Goal: Information Seeking & Learning: Check status

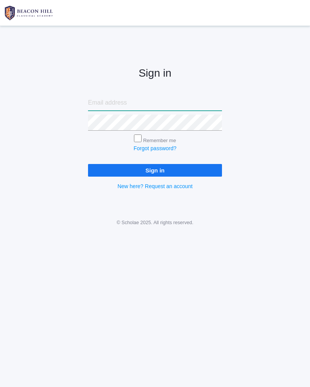
type input "oceguera.andrea@yahoo.com"
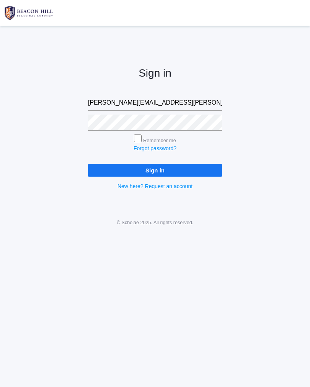
click at [155, 169] on input "Sign in" at bounding box center [155, 170] width 134 height 13
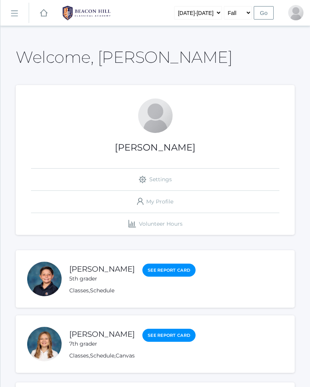
click at [113, 271] on link "[PERSON_NAME]" at bounding box center [101, 268] width 65 height 9
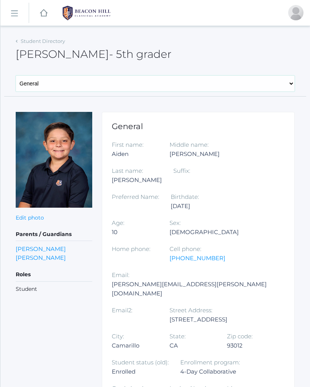
click at [289, 81] on select "General Family Lesson Plans Attendance Contacts Classes Schedule Grades Medical" at bounding box center [155, 83] width 279 height 16
select select "/students/3557/lesson-plans"
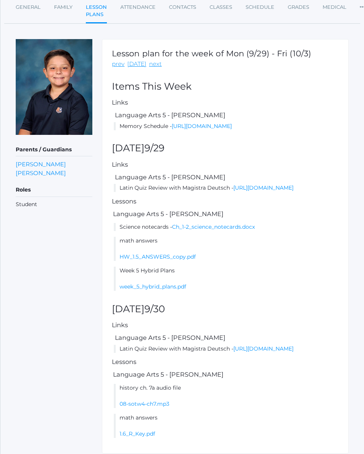
scroll to position [75, 0]
click at [293, 191] on link "https://drive.google.com/file/d/1O8EnUIzC6xV8QKKjGdMz0YAJ2GA2zv_l/view?usp=shar…" at bounding box center [263, 187] width 60 height 7
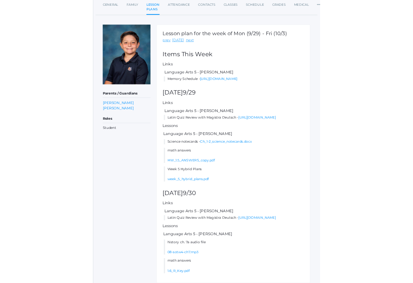
scroll to position [148, 0]
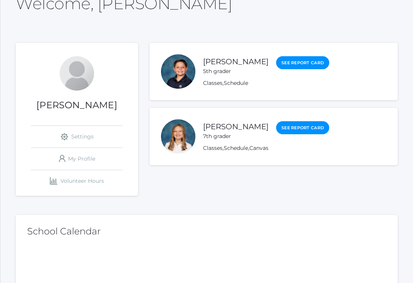
scroll to position [71, 0]
click at [313, 67] on link "See Report Card" at bounding box center [302, 62] width 53 height 13
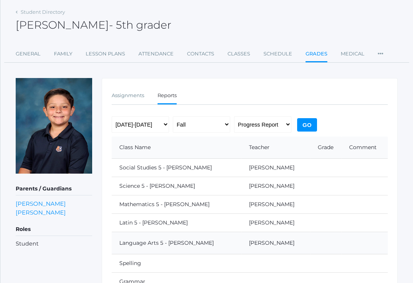
scroll to position [29, 0]
click at [93, 60] on link "Lesson Plans" at bounding box center [105, 53] width 39 height 15
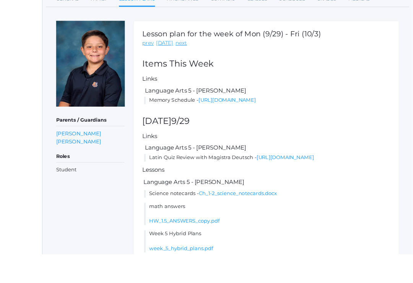
scroll to position [100, 0]
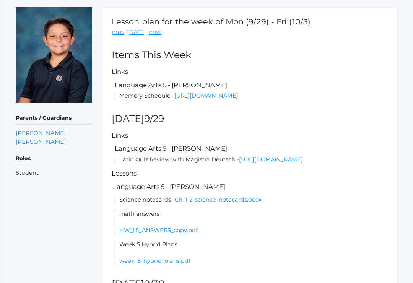
click at [344, 79] on div "Lesson plan for the week of Mon (9/29) - Fri (10/3) prev today next Items This …" at bounding box center [250, 219] width 296 height 425
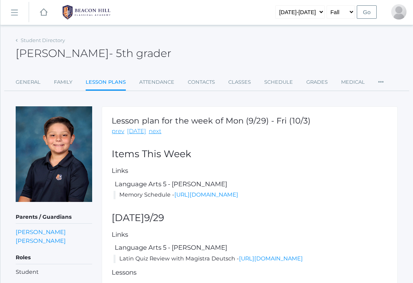
scroll to position [1, 0]
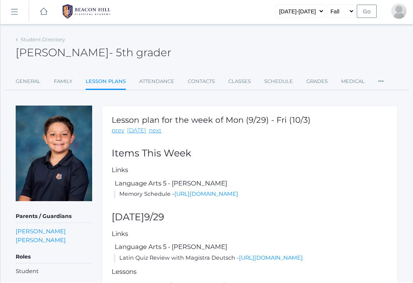
click at [153, 84] on link "Attendance" at bounding box center [156, 81] width 35 height 15
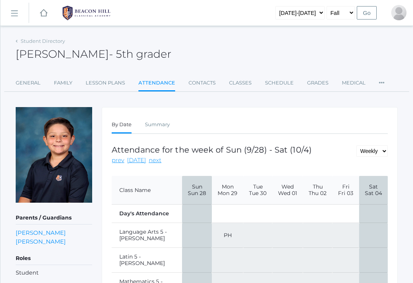
click at [331, 89] on ul "General Family Lesson Plans Attendance Contacts Classes Schedule Grades Medical…" at bounding box center [207, 83] width 382 height 16
click at [323, 88] on link "Grades" at bounding box center [317, 82] width 21 height 15
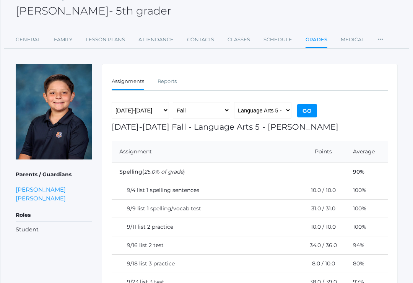
scroll to position [43, 0]
click at [284, 108] on select "Language Arts 5 - Salazar Latin 5 - Salazar Mathematics 5 - Salazar Science 5 -…" at bounding box center [262, 111] width 57 height 17
select select "1971"
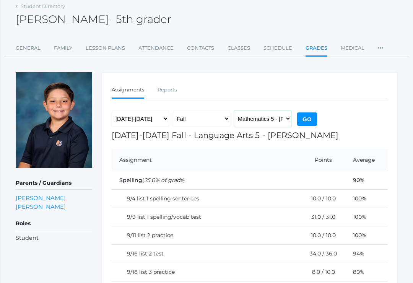
scroll to position [34, 0]
click at [279, 119] on select "Language Arts 5 - Salazar Latin 5 - Salazar Mathematics 5 - Salazar Science 5 -…" at bounding box center [262, 119] width 57 height 17
click at [313, 115] on input "Go" at bounding box center [307, 119] width 20 height 13
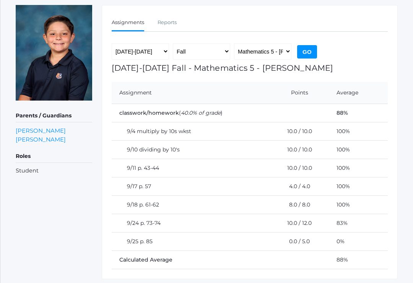
scroll to position [113, 0]
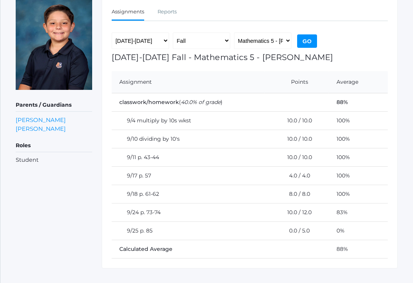
click at [372, 229] on td "0%" at bounding box center [358, 231] width 59 height 18
click at [117, 222] on td "9/25 p. 85" at bounding box center [188, 231] width 153 height 18
click at [129, 225] on td "9/25 p. 85" at bounding box center [188, 231] width 153 height 18
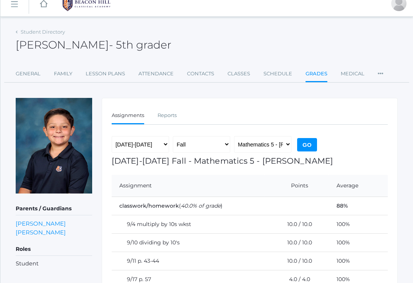
scroll to position [10, 0]
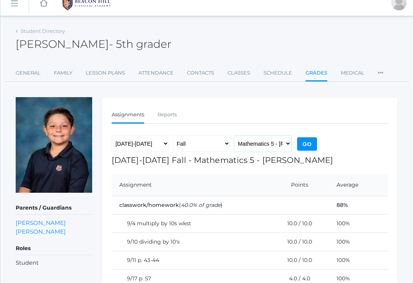
click at [275, 144] on select "Language Arts 5 - Salazar Latin 5 - Salazar Mathematics 5 - Salazar Science 5 -…" at bounding box center [262, 144] width 57 height 17
select select "1966"
click at [312, 140] on input "Go" at bounding box center [307, 143] width 20 height 13
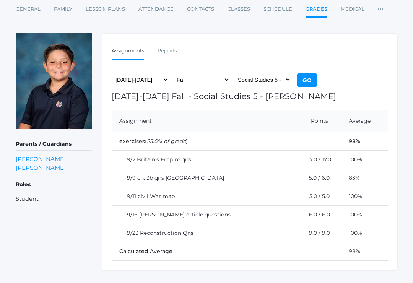
scroll to position [76, 0]
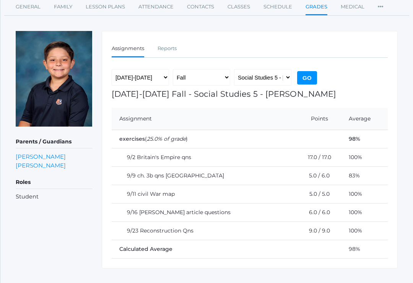
click at [332, 173] on td "5.0 / 6.0" at bounding box center [316, 176] width 49 height 18
click at [367, 174] on td "83%" at bounding box center [364, 176] width 47 height 18
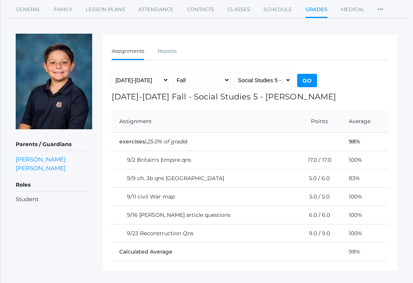
scroll to position [57, 0]
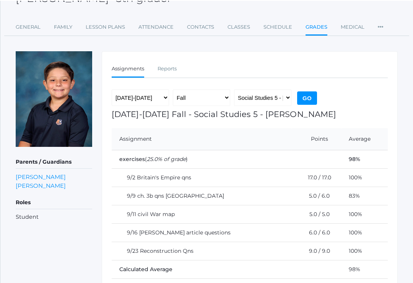
click at [308, 96] on input "Go" at bounding box center [307, 97] width 20 height 13
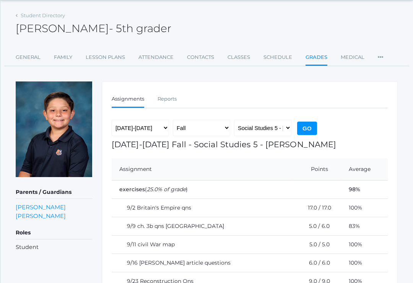
click at [378, 60] on li "Preferences" at bounding box center [381, 58] width 6 height 16
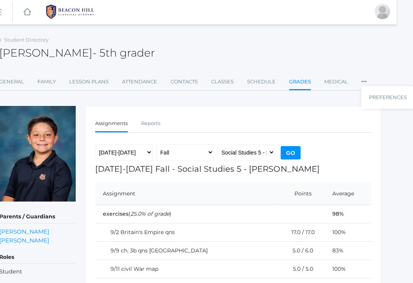
scroll to position [5, 16]
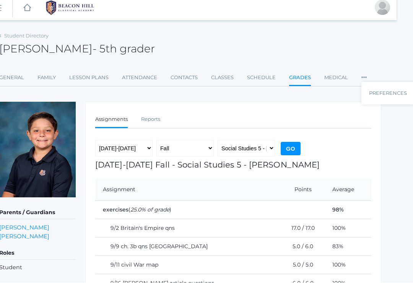
click at [90, 76] on link "Lesson Plans" at bounding box center [88, 77] width 39 height 15
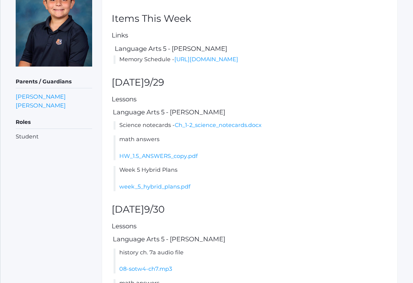
scroll to position [139, 0]
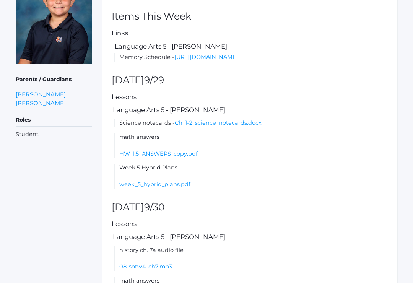
click at [270, 150] on li "math answers HW_1.5_ANSWERS_copy.pdf" at bounding box center [251, 145] width 274 height 25
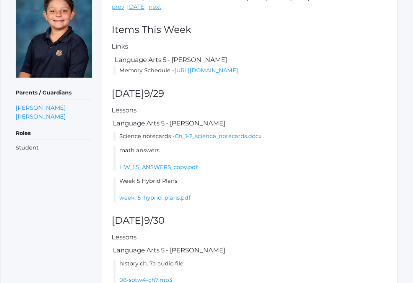
scroll to position [121, 0]
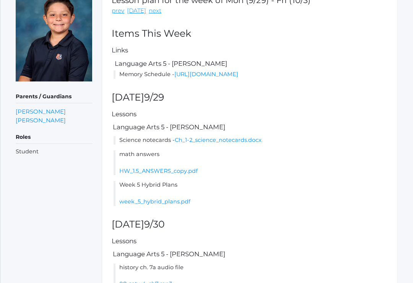
click at [186, 175] on link "HW_1.5_ANSWERS_copy.pdf" at bounding box center [158, 171] width 78 height 7
click at [24, 114] on link "[PERSON_NAME]" at bounding box center [41, 111] width 50 height 9
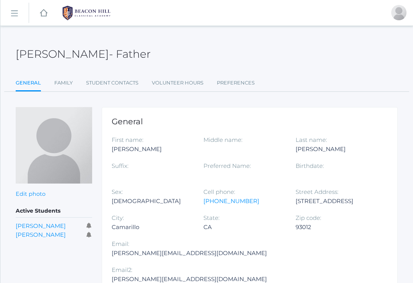
click at [44, 144] on img at bounding box center [54, 145] width 77 height 77
